Goal: Information Seeking & Learning: Learn about a topic

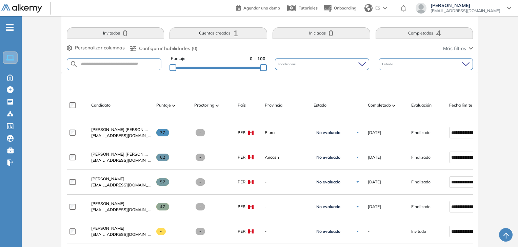
scroll to position [239, 0]
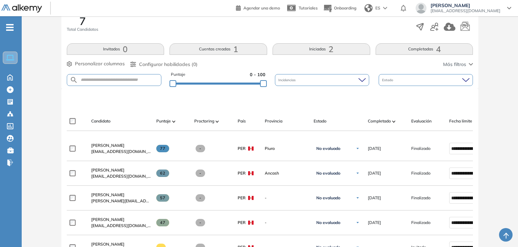
scroll to position [148, 0]
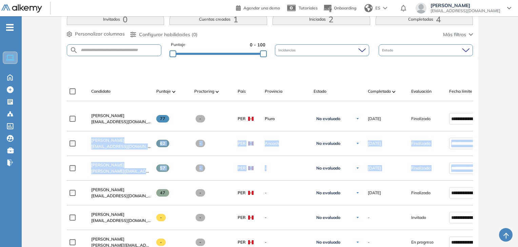
drag, startPoint x: 517, startPoint y: 124, endPoint x: 520, endPoint y: 177, distance: 53.6
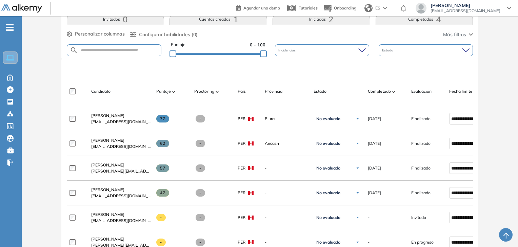
click at [487, 114] on div "Evaluación : Frontend SemiSenior Abierta Ver evaluación Cerrar evaluación Dashb…" at bounding box center [269, 147] width 491 height 531
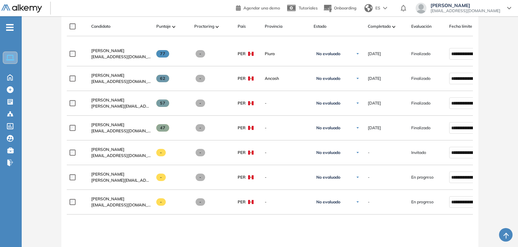
scroll to position [229, 0]
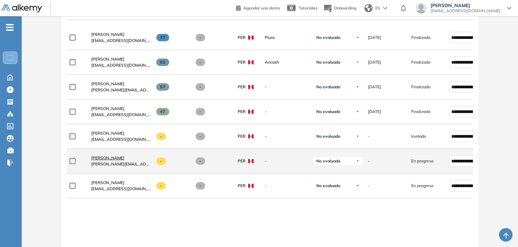
click at [107, 161] on span "Joseph Avalos" at bounding box center [107, 158] width 33 height 5
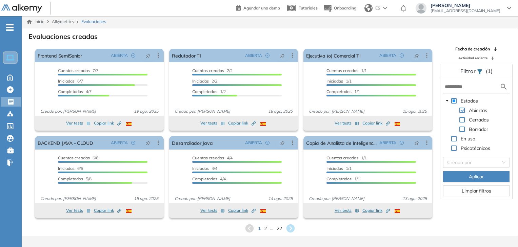
scroll to position [9, 0]
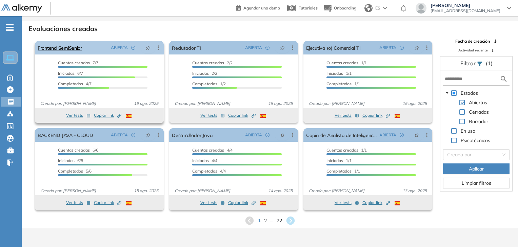
click at [72, 53] on link "Frontend SemiSenior" at bounding box center [60, 48] width 44 height 14
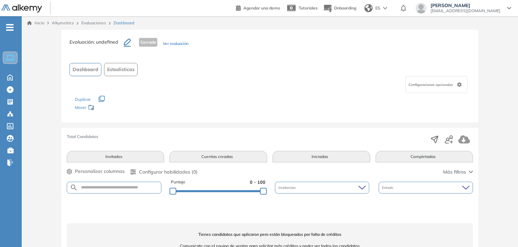
scroll to position [23, 0]
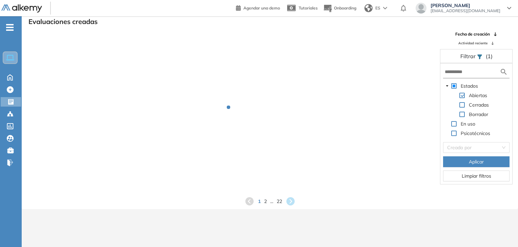
scroll to position [9, 0]
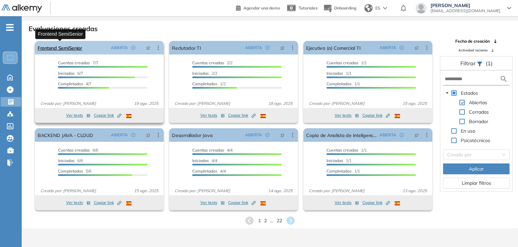
click at [73, 50] on link "Frontend SemiSenior" at bounding box center [60, 48] width 44 height 14
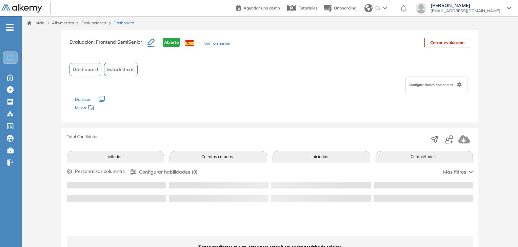
click at [159, 101] on div "Los siguientes tests ya no están disponibles o tienen una nueva versión Revisa …" at bounding box center [270, 103] width 390 height 21
